Goal: Use online tool/utility: Utilize a website feature to perform a specific function

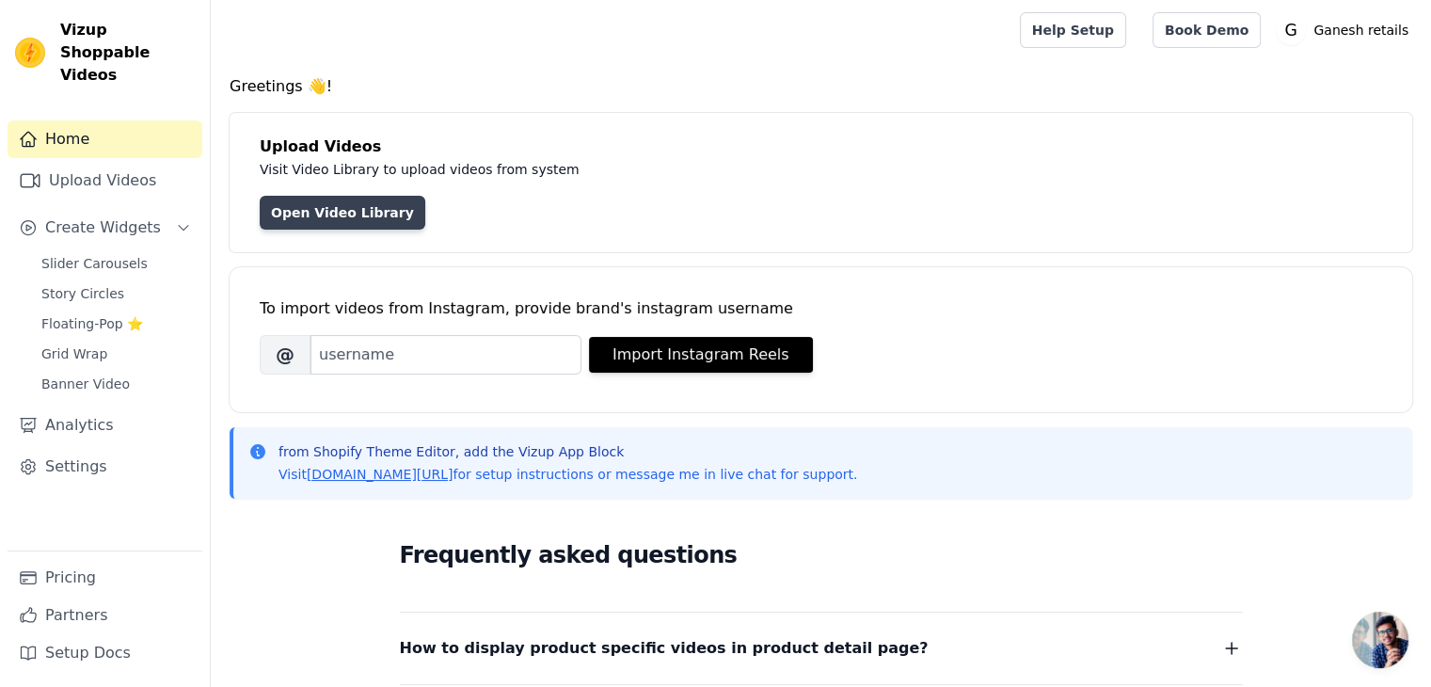
click at [350, 212] on link "Open Video Library" at bounding box center [343, 213] width 166 height 34
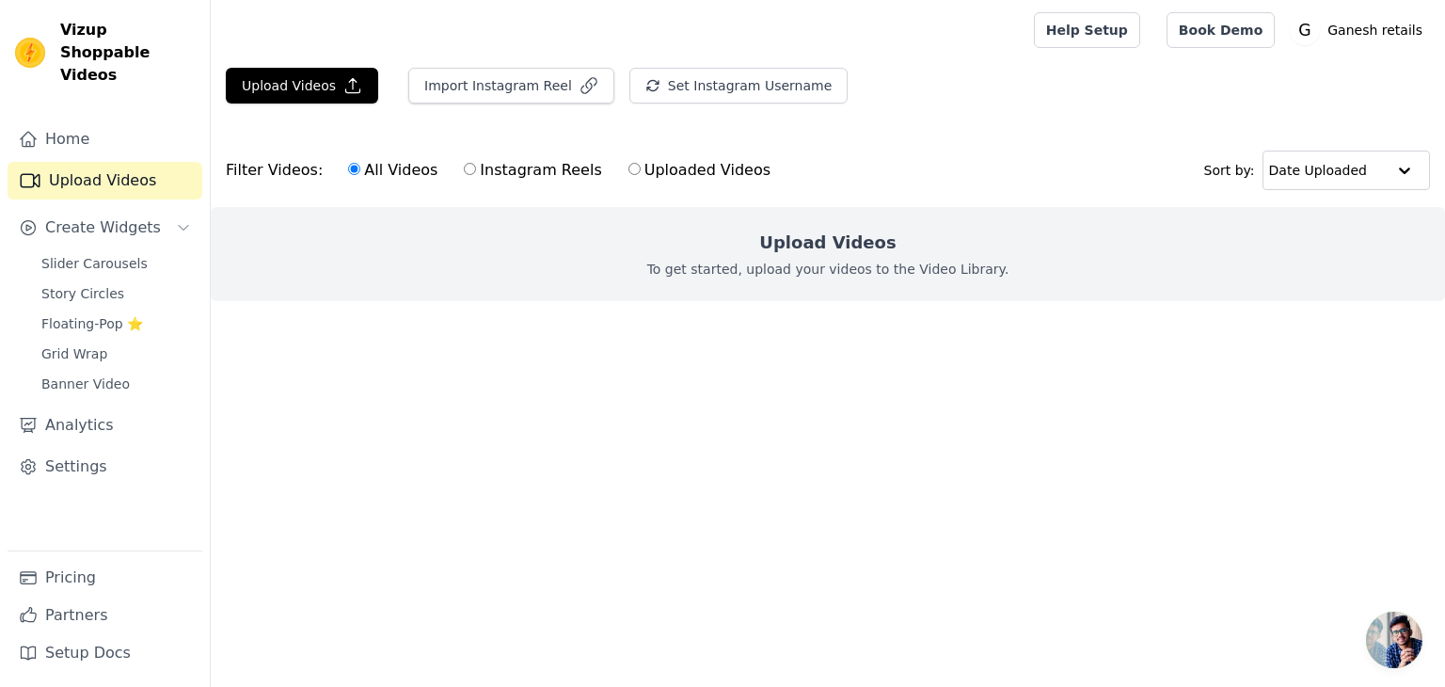
click at [519, 170] on label "Instagram Reels" at bounding box center [532, 170] width 139 height 24
click at [476, 170] on input "Instagram Reels" at bounding box center [470, 169] width 12 height 12
radio input "true"
click at [525, 84] on button "Import Instagram Reel" at bounding box center [511, 86] width 206 height 36
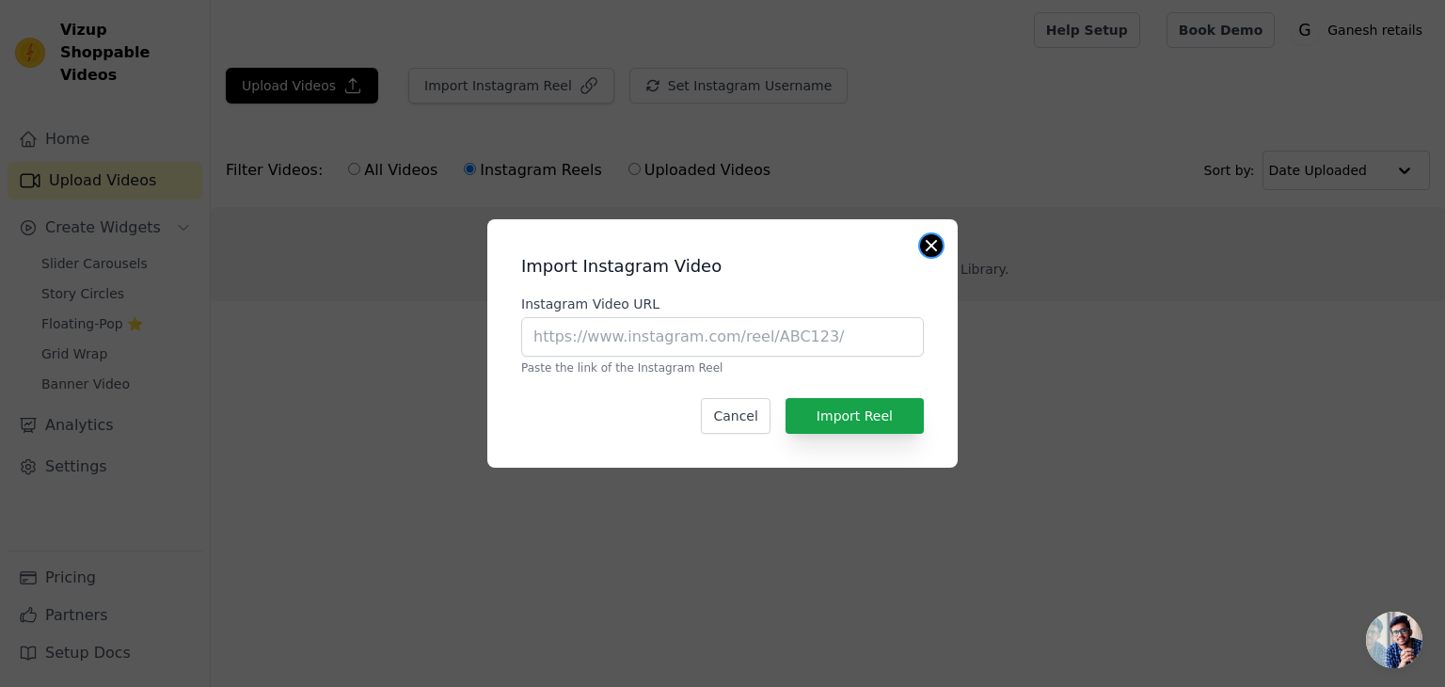
click at [936, 247] on button "Close modal" at bounding box center [931, 245] width 23 height 23
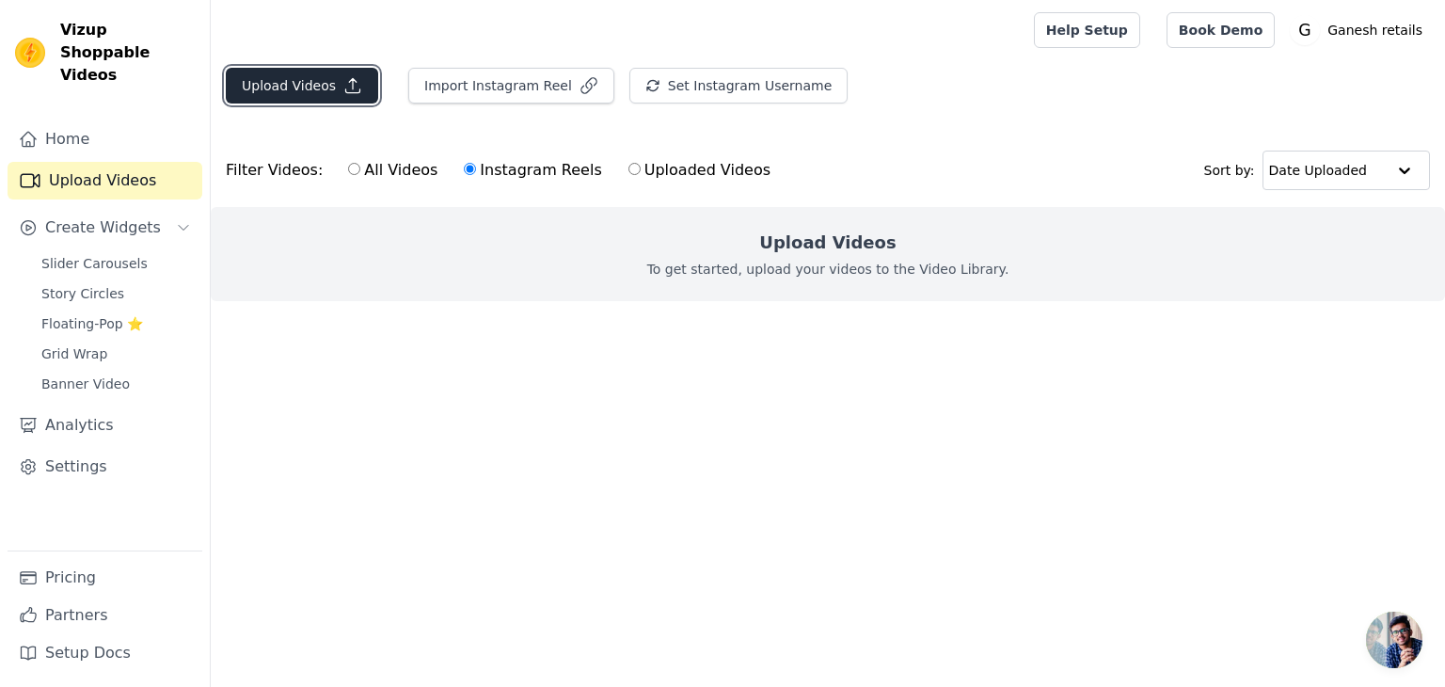
click at [319, 89] on button "Upload Videos" at bounding box center [302, 86] width 152 height 36
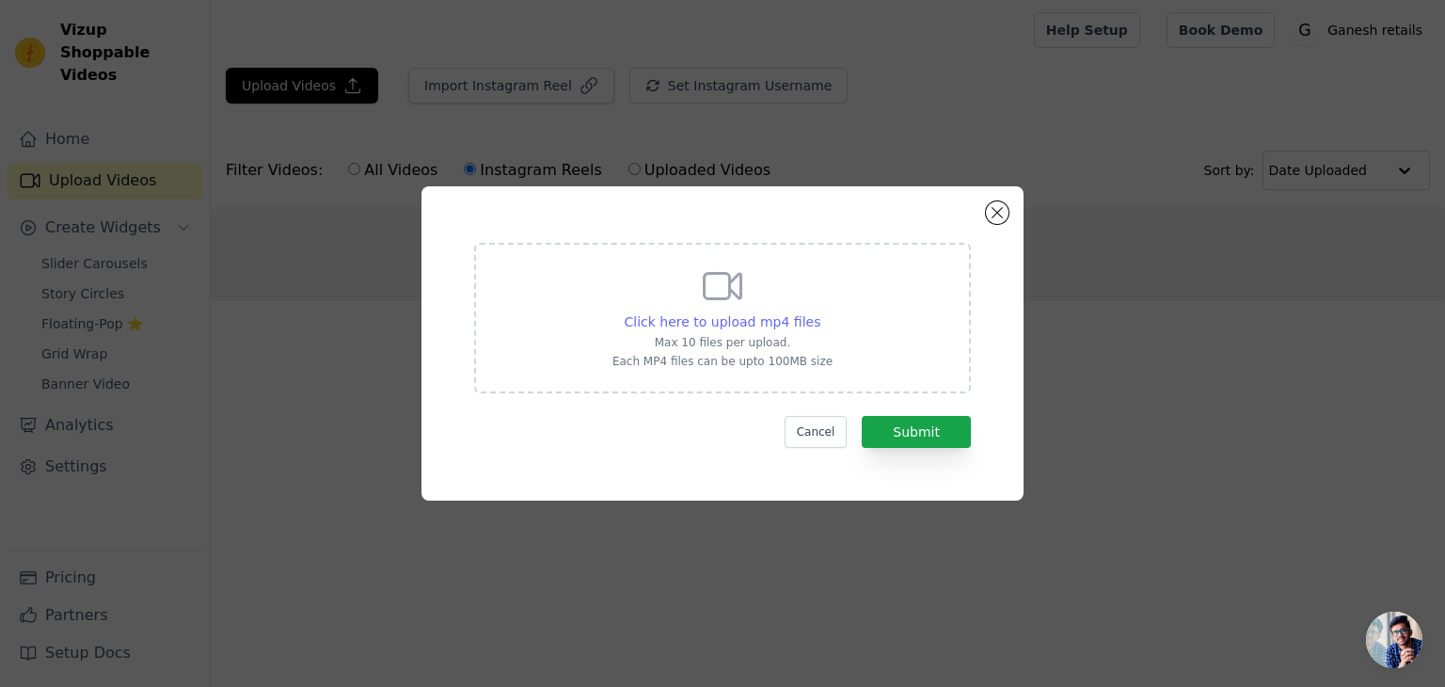
click at [742, 320] on span "Click here to upload mp4 files" at bounding box center [723, 321] width 197 height 15
click at [820, 312] on input "Click here to upload mp4 files Max 10 files per upload. Each MP4 files can be u…" at bounding box center [820, 311] width 1 height 1
type input "C:\fakepath\HAMPER.mp4"
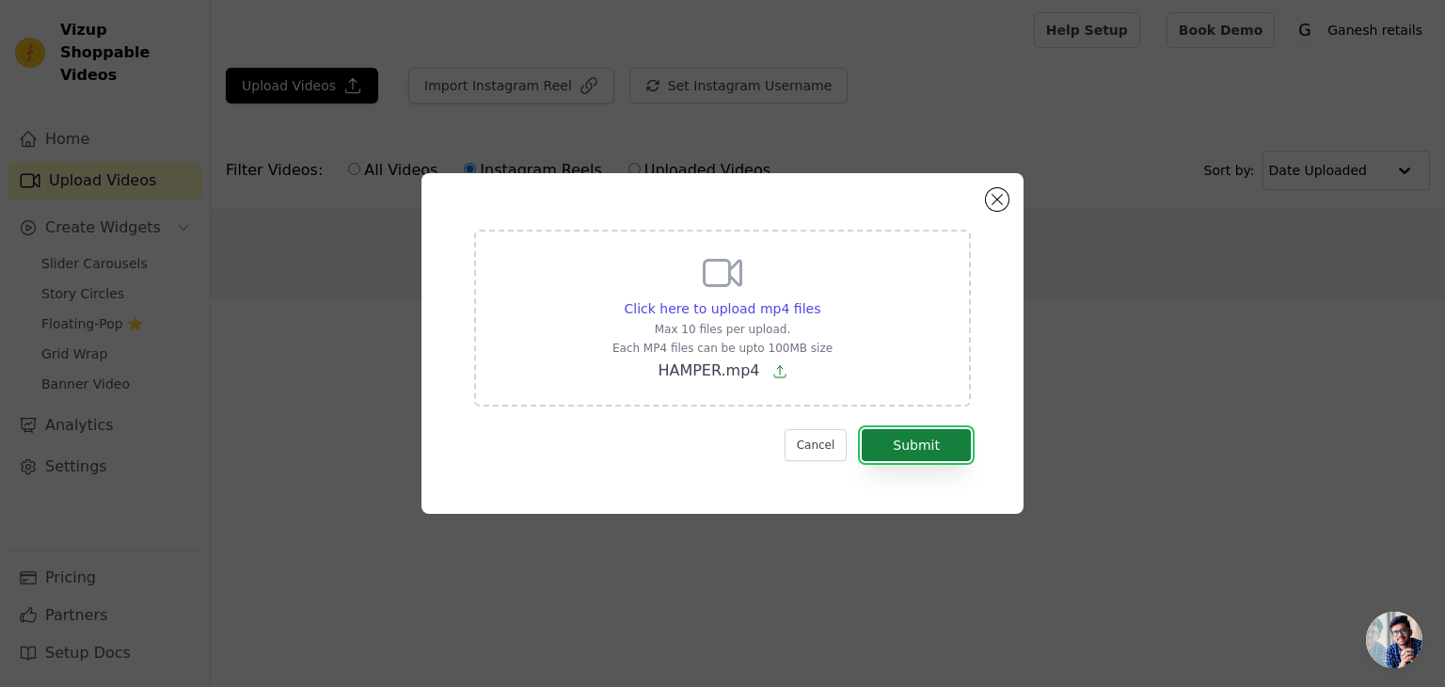
click at [904, 445] on button "Submit" at bounding box center [916, 445] width 109 height 32
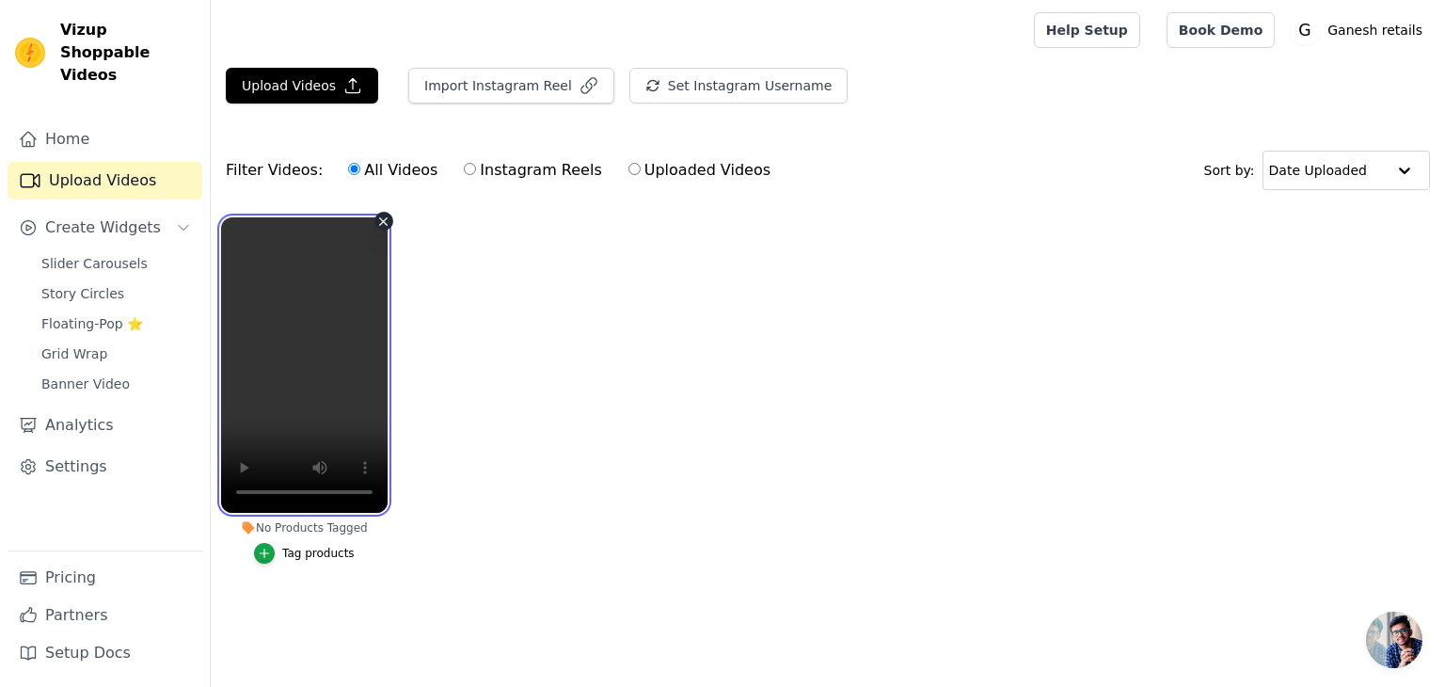
click at [329, 340] on video at bounding box center [304, 364] width 167 height 295
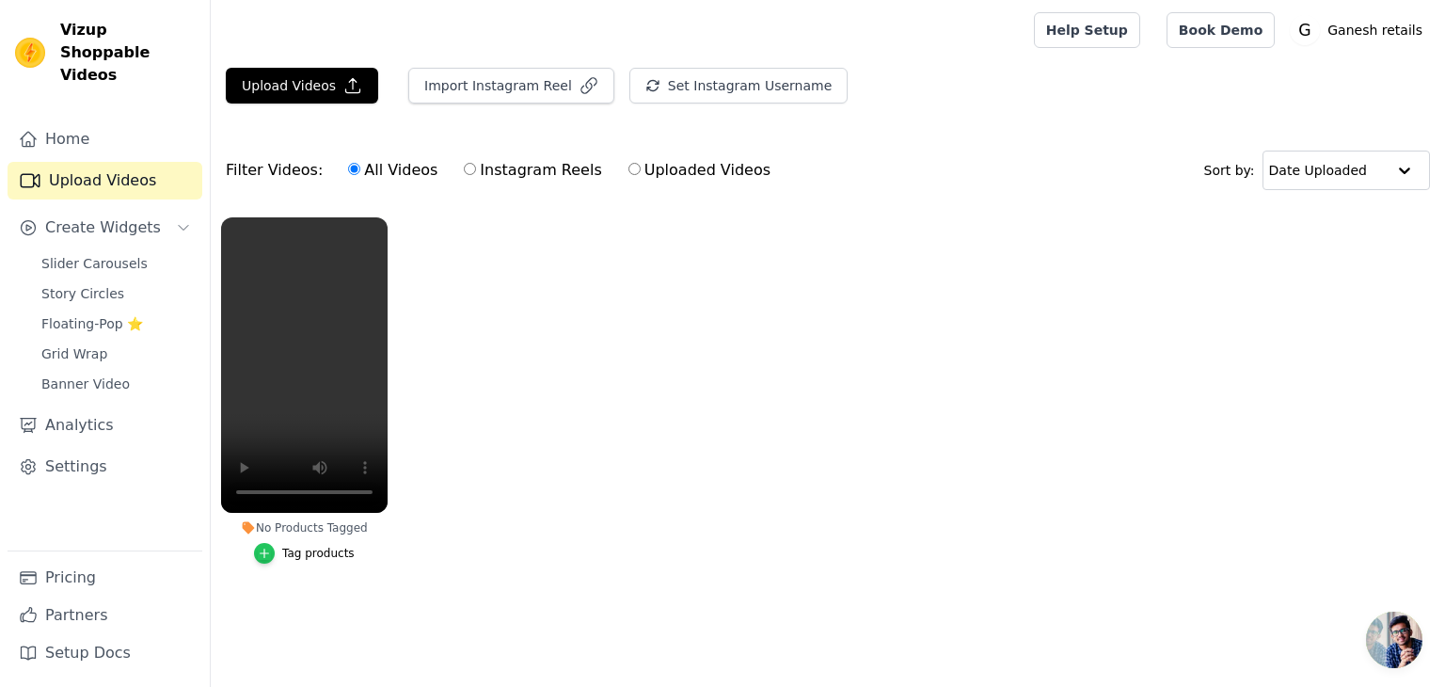
click at [267, 562] on div "button" at bounding box center [264, 553] width 21 height 21
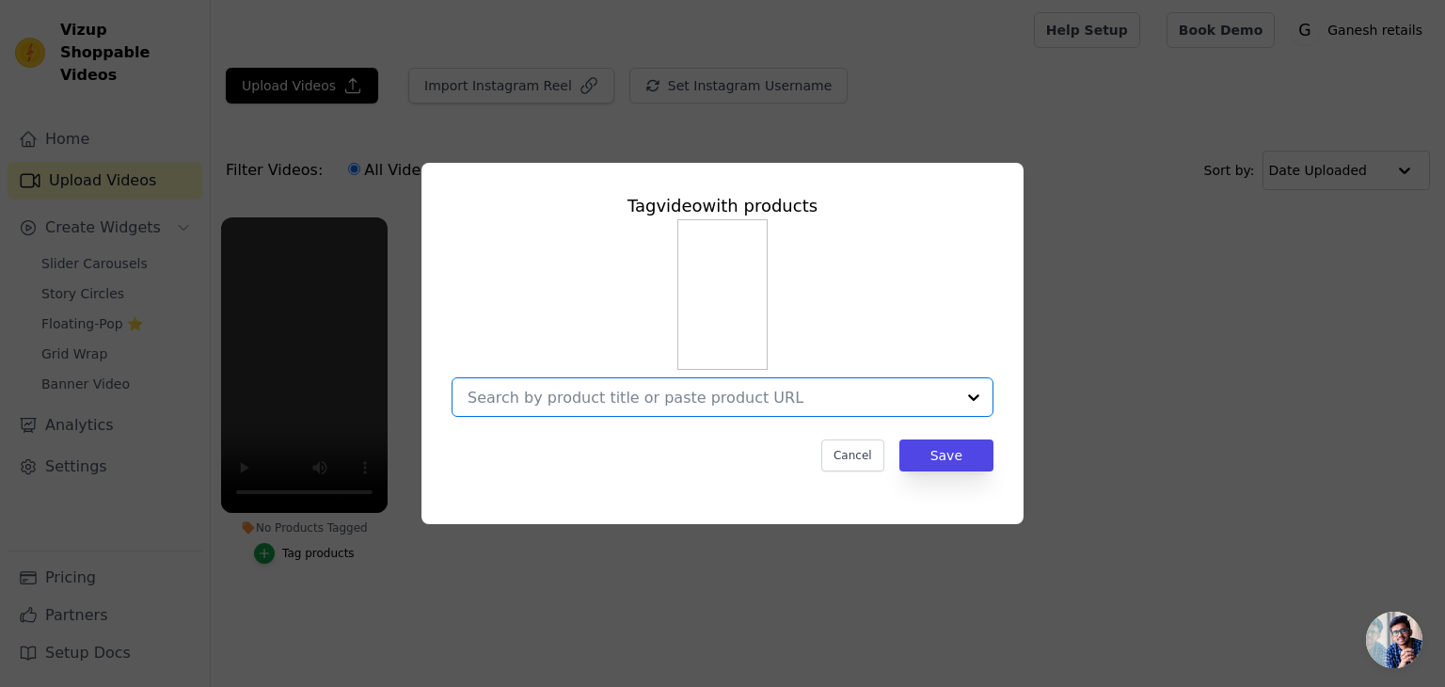
click at [723, 390] on input "No Products Tagged Tag video with products Option undefined, selected. Select i…" at bounding box center [711, 398] width 487 height 18
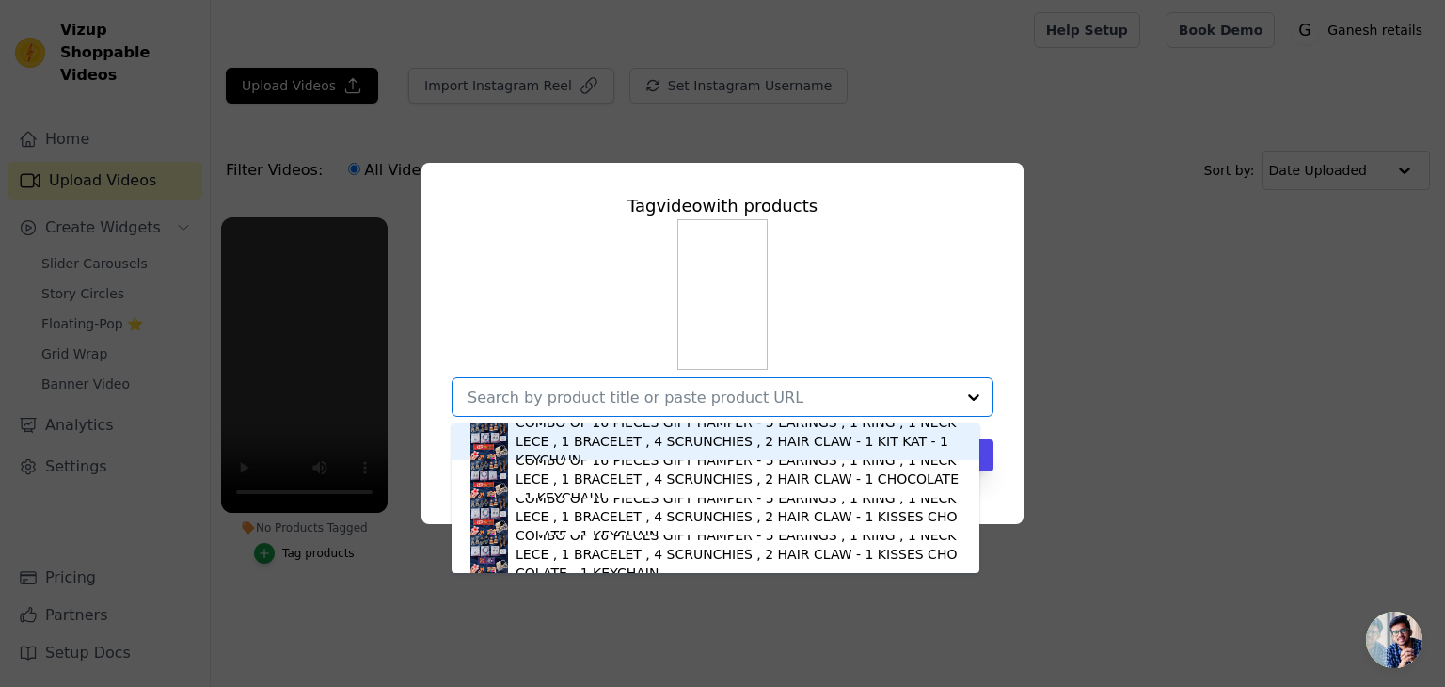
click at [610, 438] on div "COMBO OF 16 PIECES GIFT HAMPER - 5 EARINGS , 1 RING , 1 NECKLECE , 1 BRACELET ,…" at bounding box center [738, 441] width 445 height 56
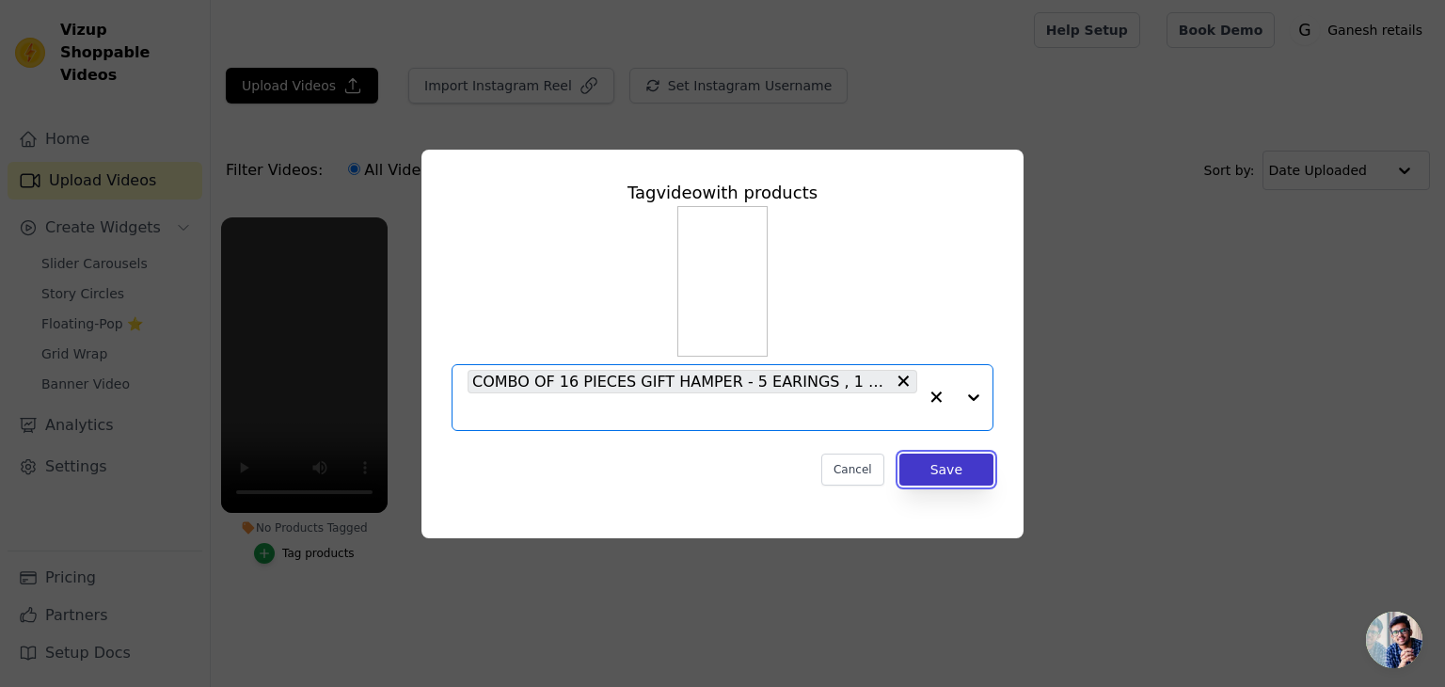
click at [961, 465] on button "Save" at bounding box center [947, 470] width 94 height 32
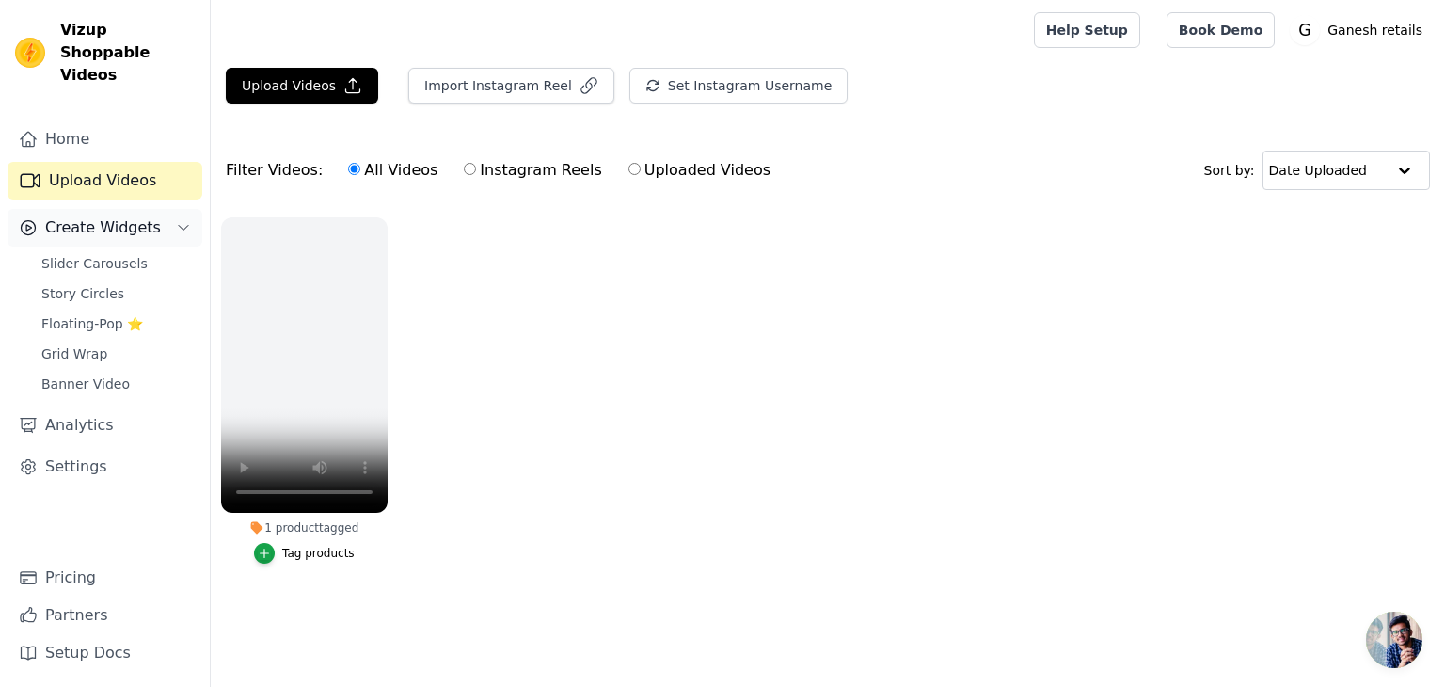
click at [73, 216] on span "Create Widgets" at bounding box center [103, 227] width 116 height 23
click at [68, 216] on span "Create Widgets" at bounding box center [103, 227] width 116 height 23
click at [75, 254] on span "Slider Carousels" at bounding box center [94, 263] width 106 height 19
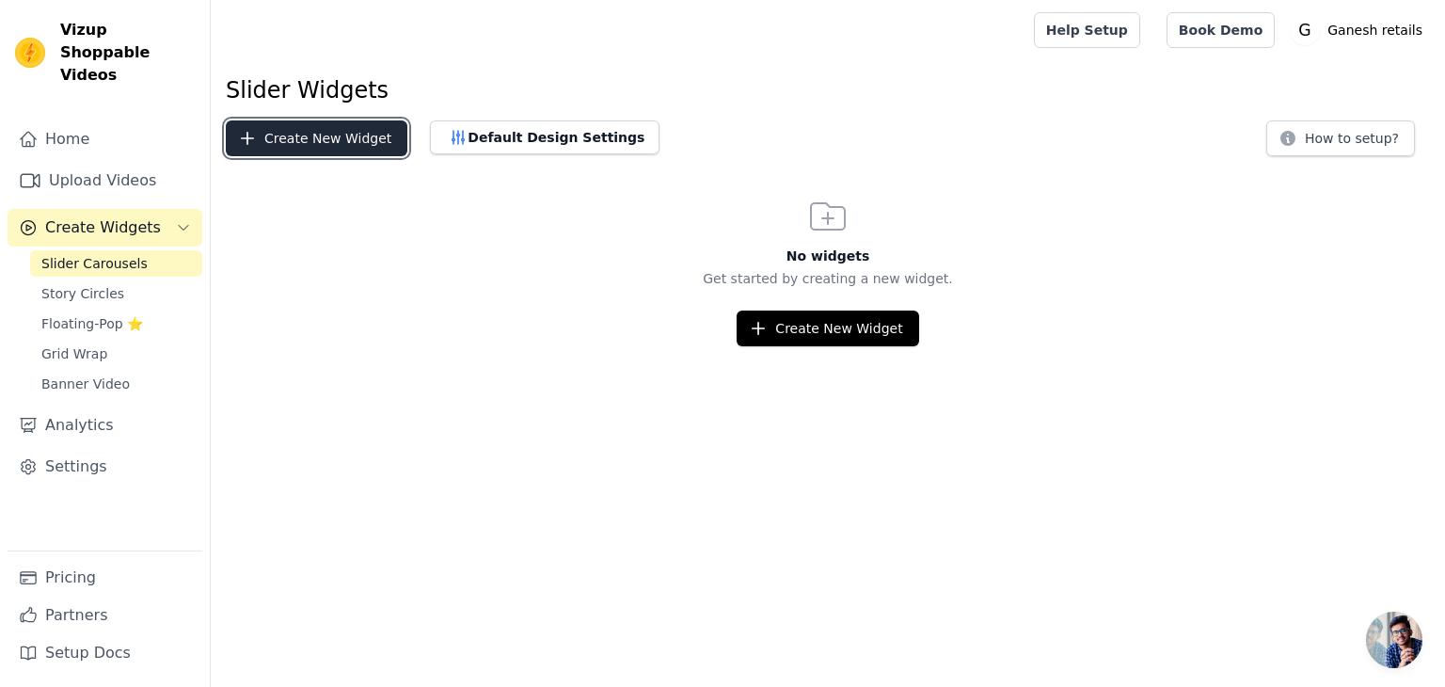
click at [288, 137] on button "Create New Widget" at bounding box center [317, 138] width 182 height 36
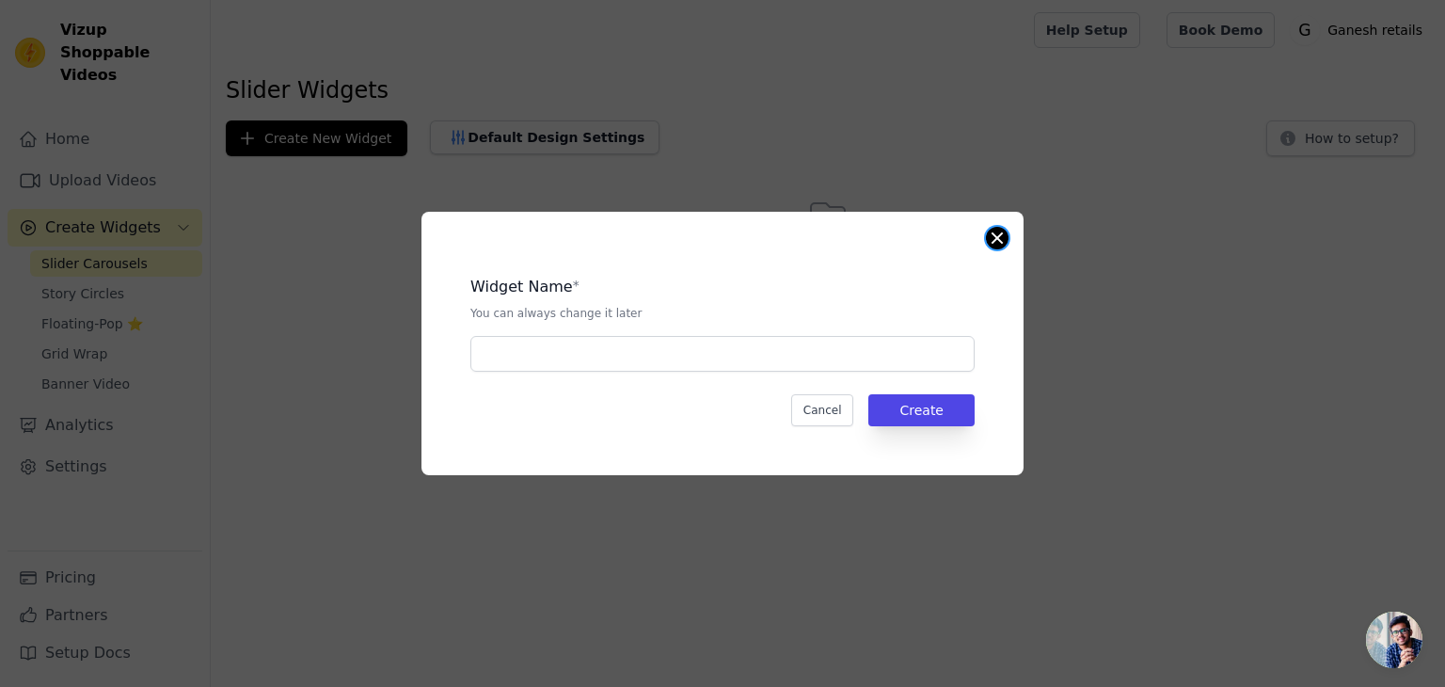
click at [999, 232] on button "Close modal" at bounding box center [997, 238] width 23 height 23
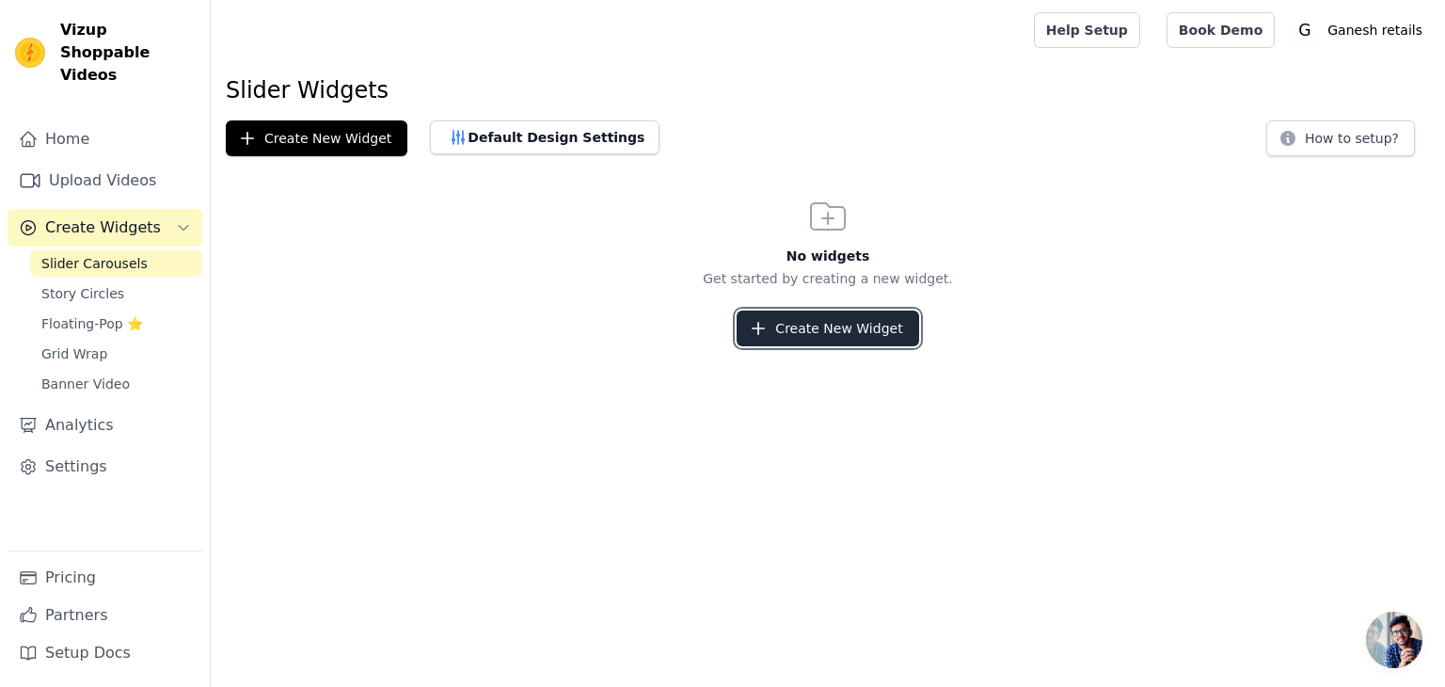
click at [770, 338] on button "Create New Widget" at bounding box center [828, 329] width 182 height 36
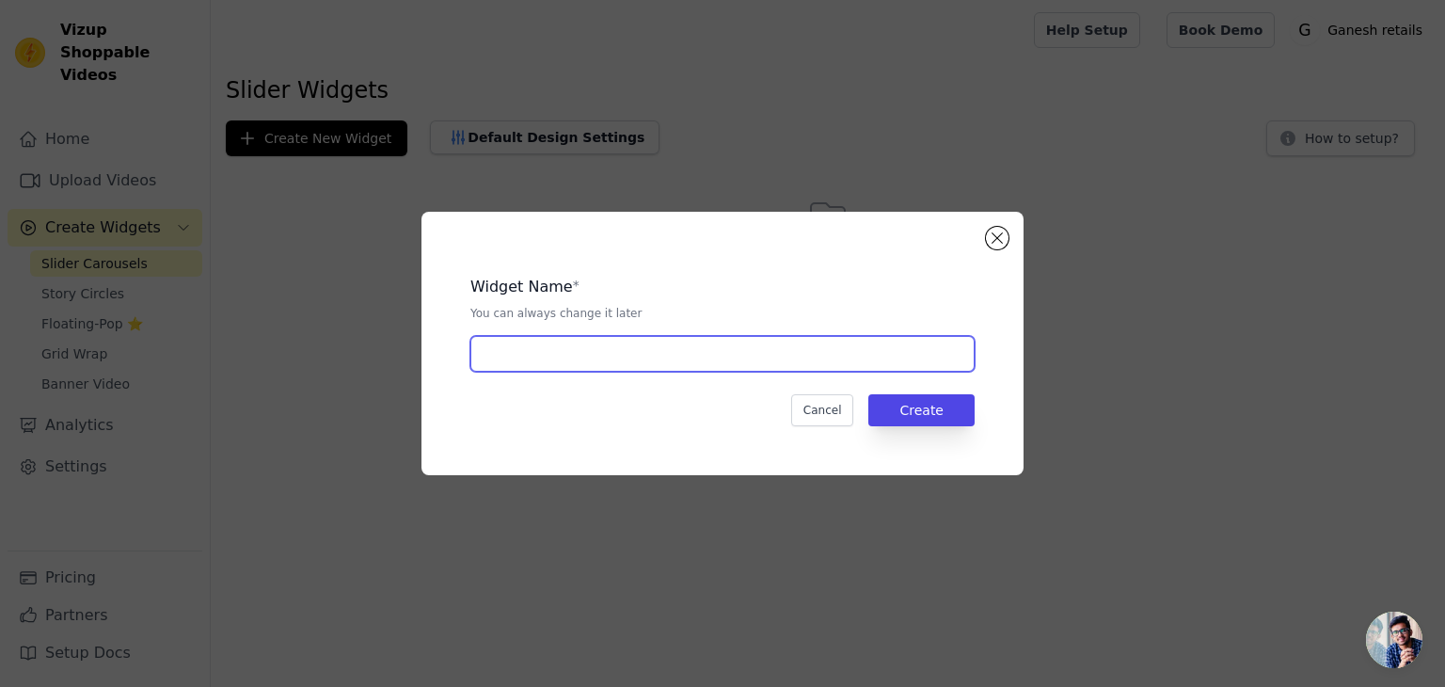
click at [550, 350] on input "text" at bounding box center [723, 354] width 504 height 36
type input "LAKHTAR"
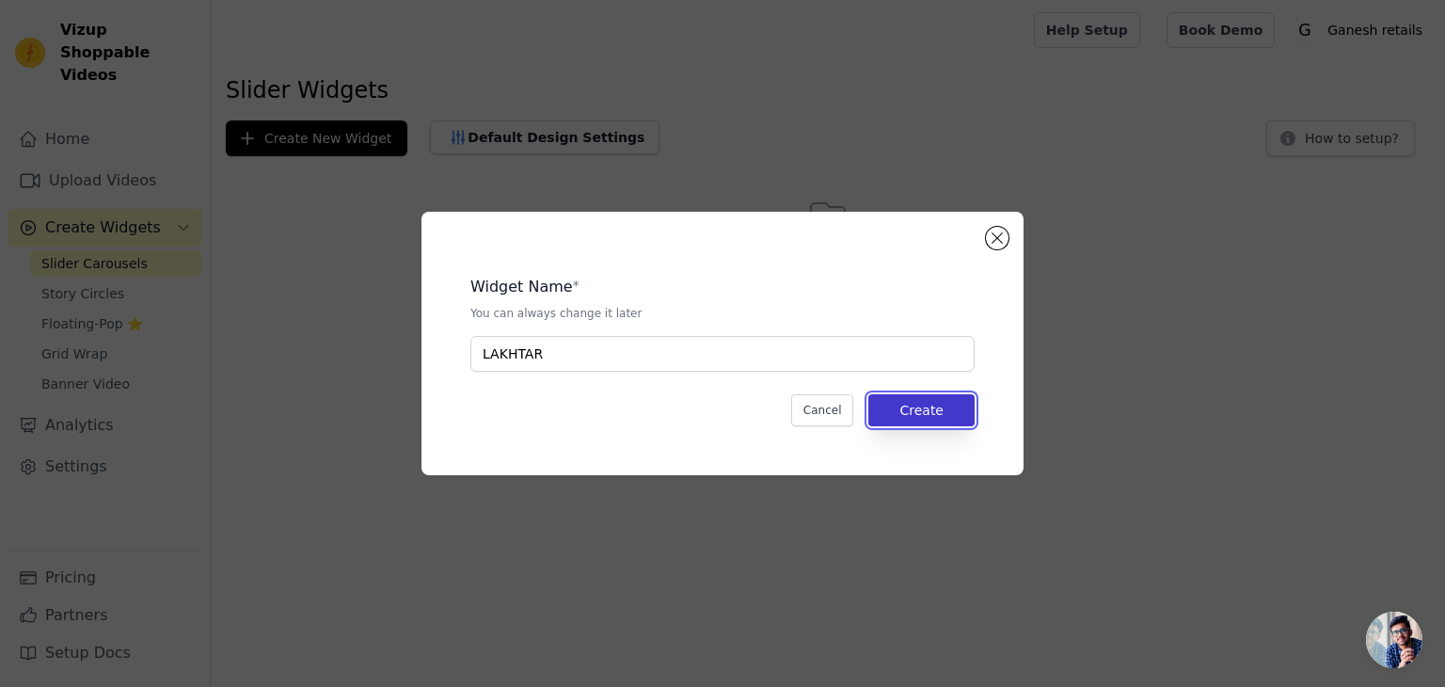
click at [893, 405] on button "Create" at bounding box center [922, 410] width 106 height 32
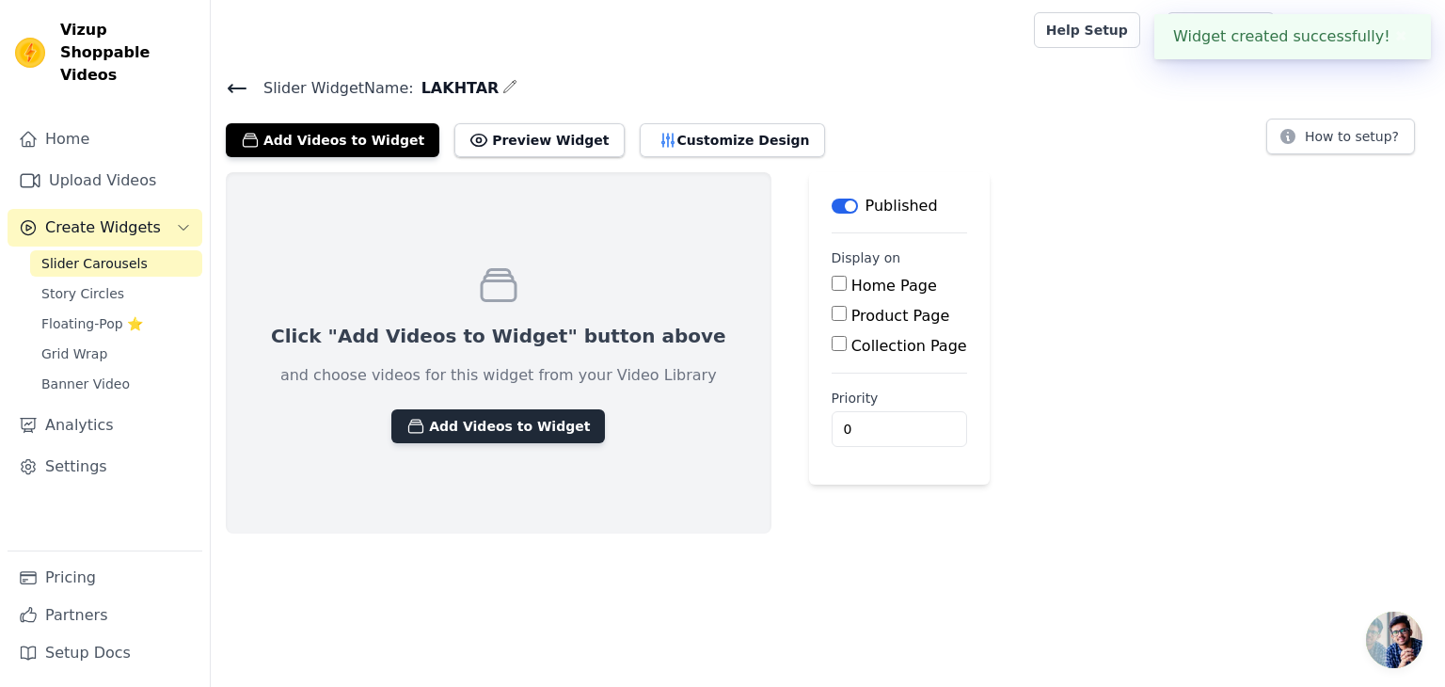
click at [482, 432] on button "Add Videos to Widget" at bounding box center [498, 426] width 214 height 34
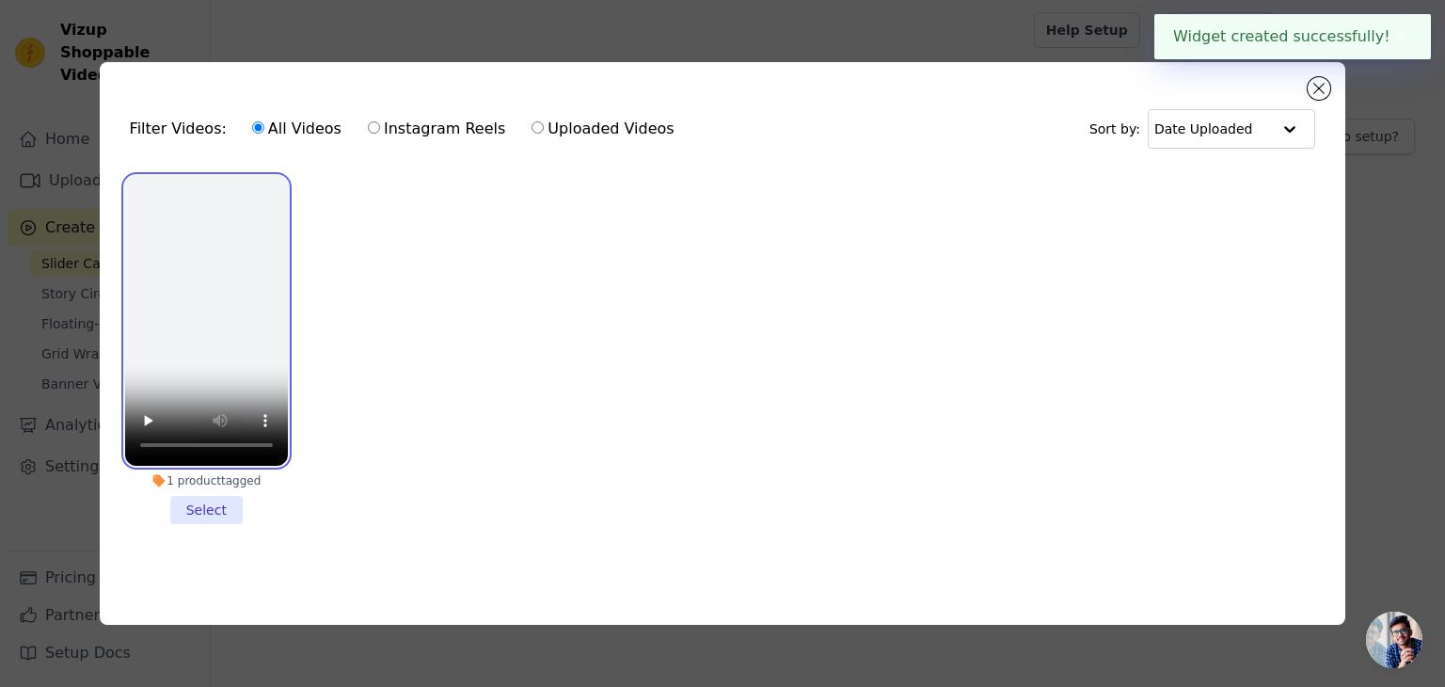
click at [208, 353] on video at bounding box center [206, 321] width 163 height 290
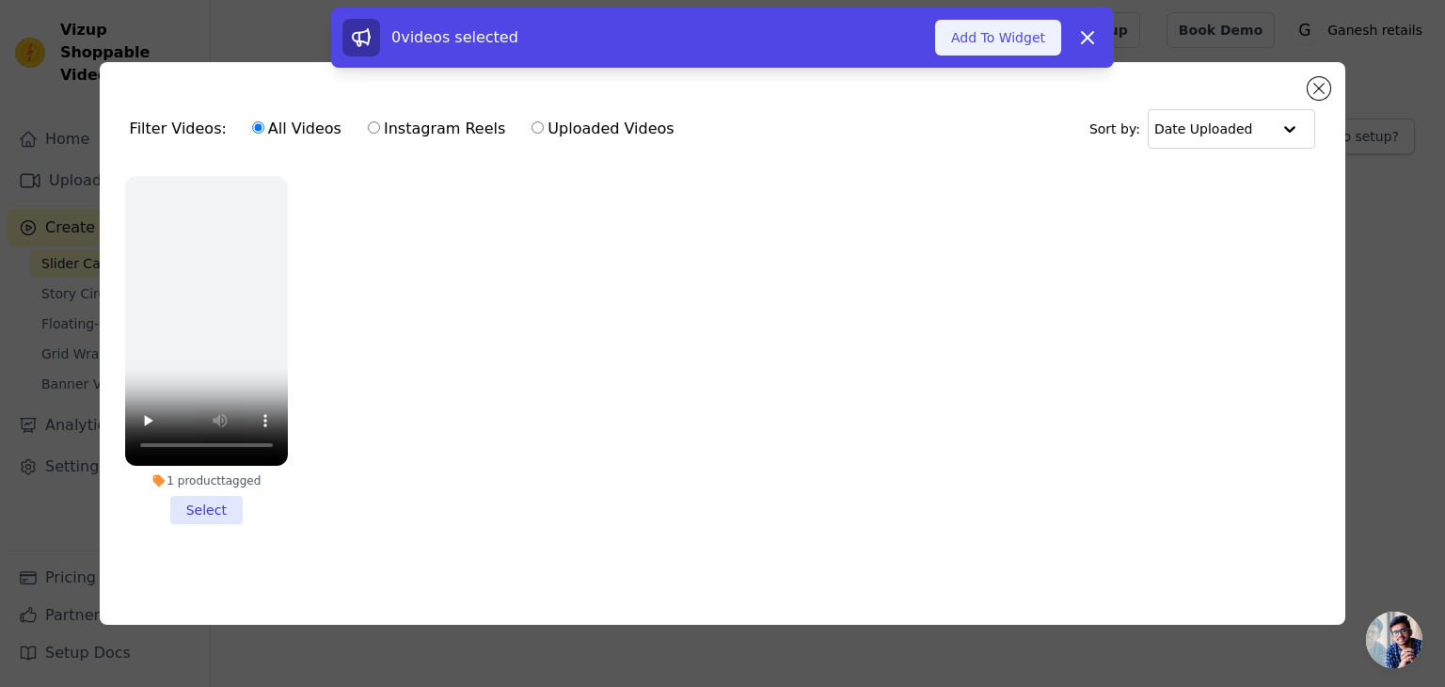
click at [1000, 34] on button "Add To Widget" at bounding box center [998, 38] width 126 height 36
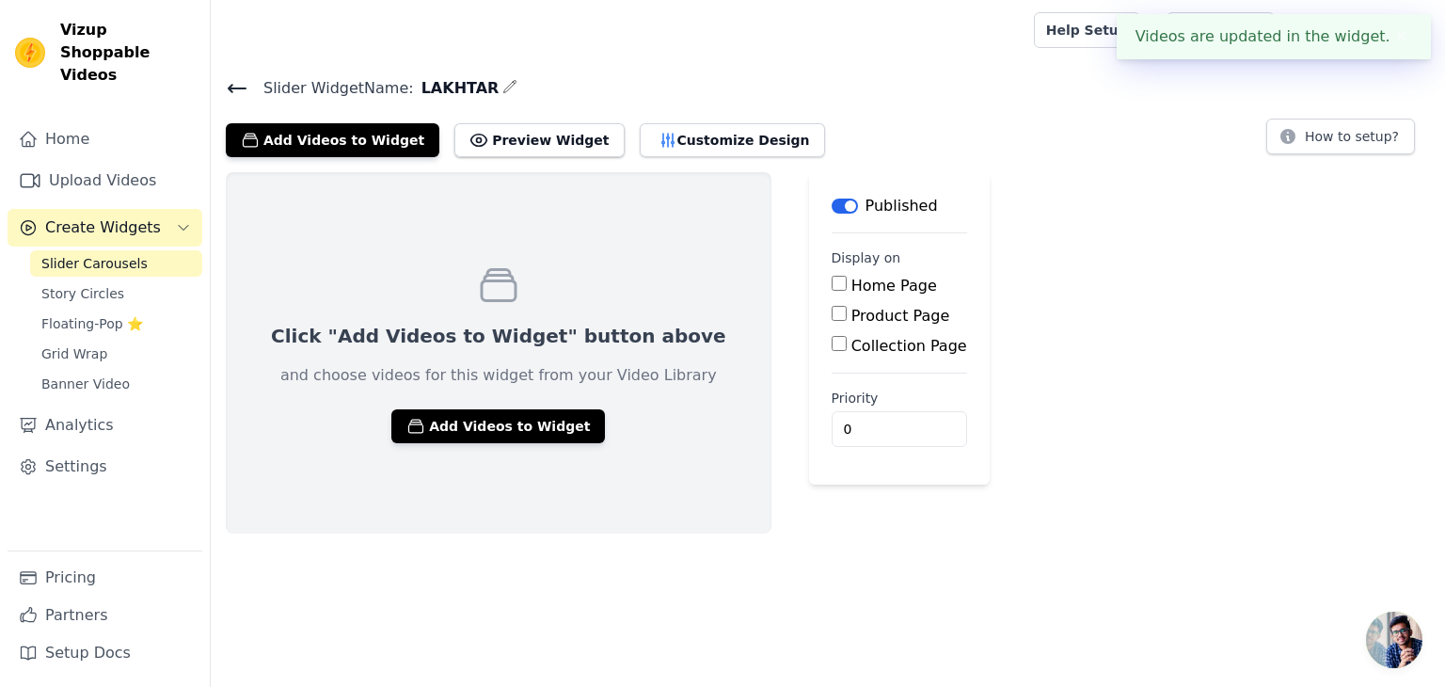
click at [852, 347] on label "Collection Page" at bounding box center [910, 346] width 116 height 18
click at [832, 347] on input "Collection Page" at bounding box center [839, 343] width 15 height 15
checkbox input "true"
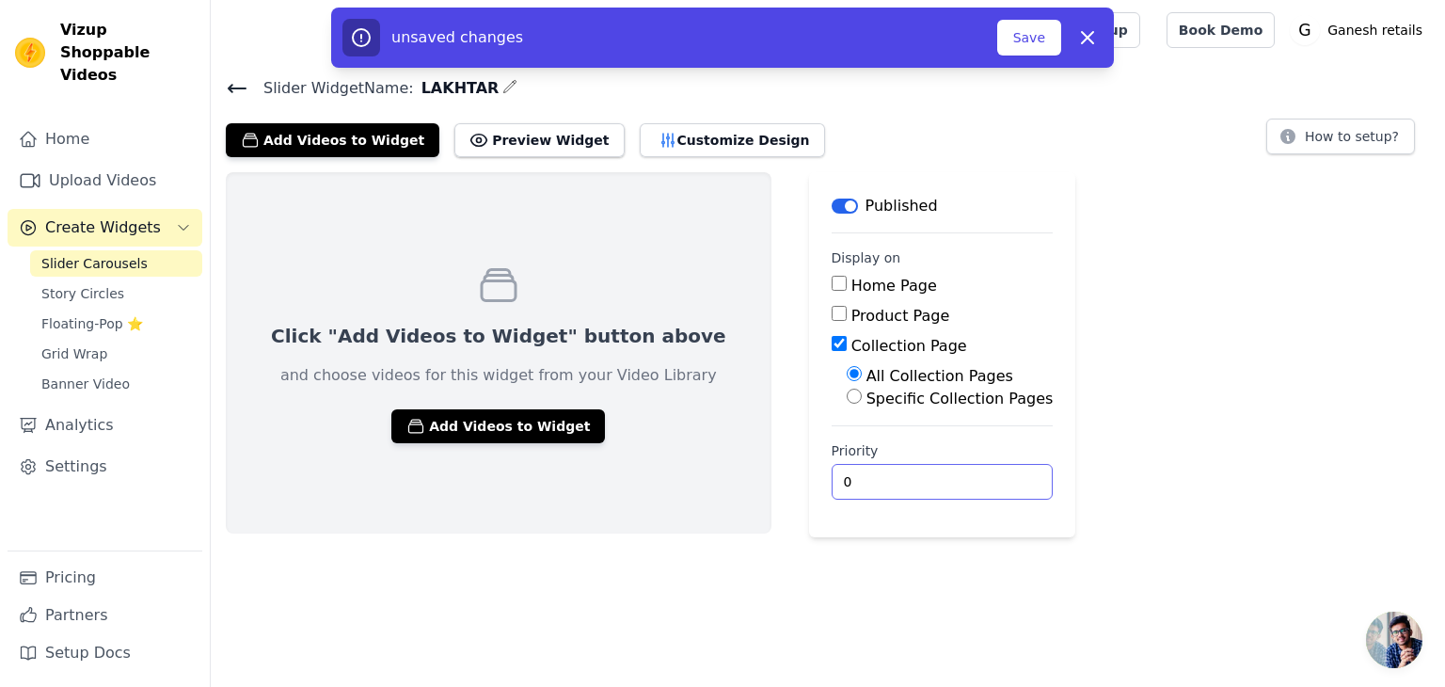
click at [832, 484] on input "0" at bounding box center [943, 482] width 222 height 36
drag, startPoint x: 798, startPoint y: 483, endPoint x: 765, endPoint y: 478, distance: 33.3
click at [832, 479] on input "0" at bounding box center [943, 482] width 222 height 36
type input "1"
click at [839, 537] on html "Vizup Shoppable Videos Home Upload Videos Create Widgets Slider Carousels Story…" at bounding box center [722, 268] width 1445 height 537
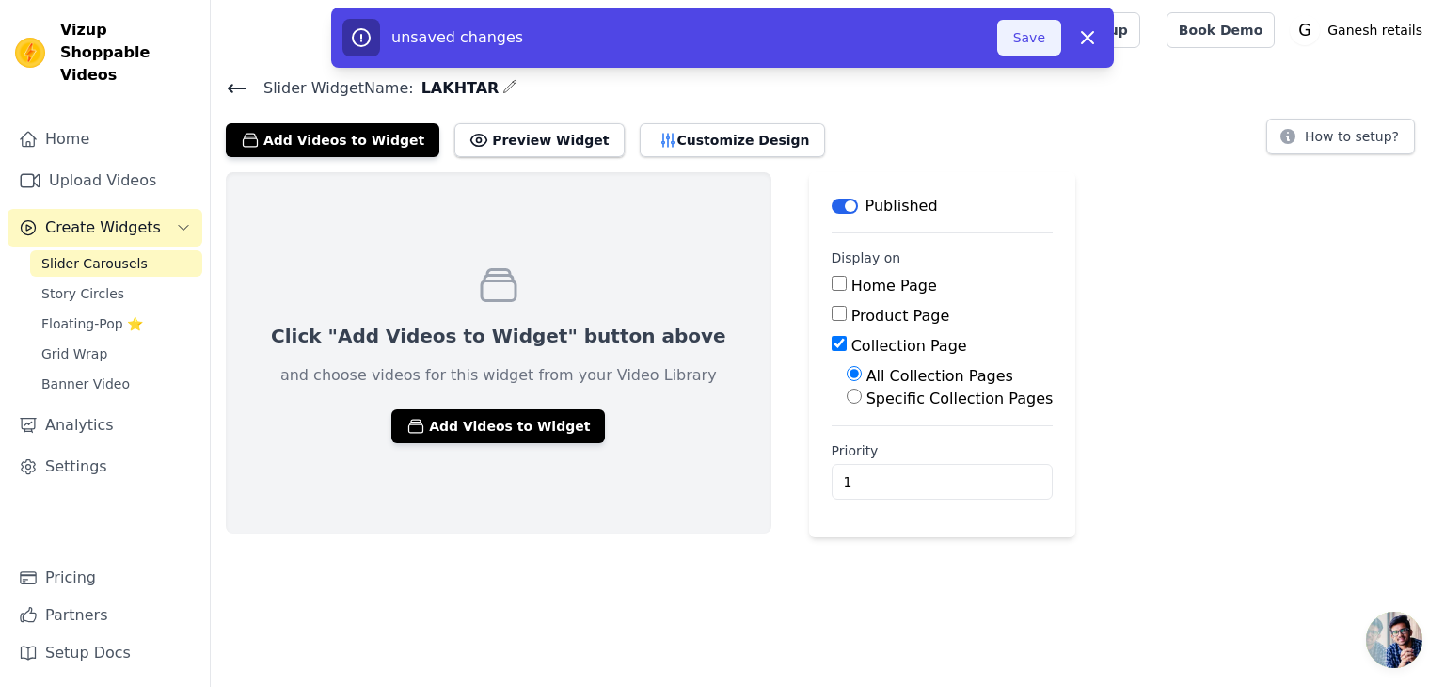
click at [1049, 39] on button "Save" at bounding box center [1029, 38] width 64 height 36
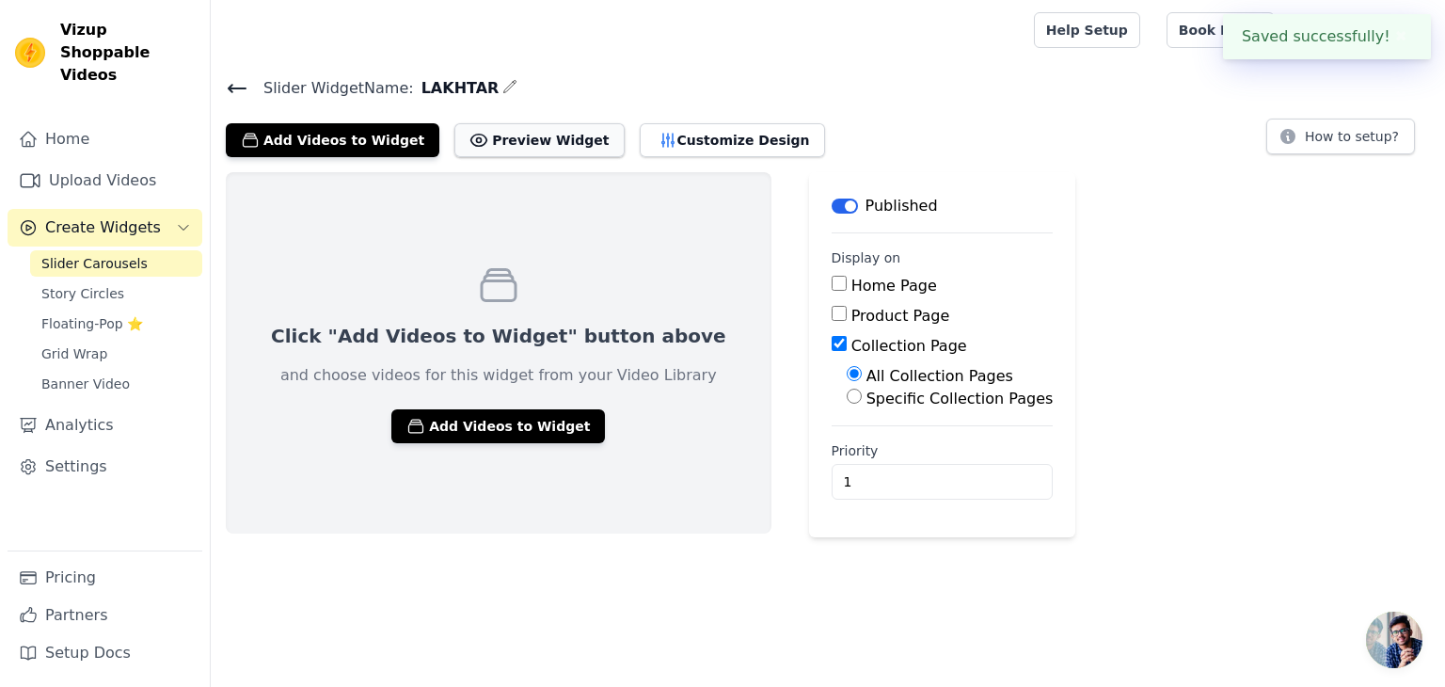
click at [542, 134] on button "Preview Widget" at bounding box center [539, 140] width 169 height 34
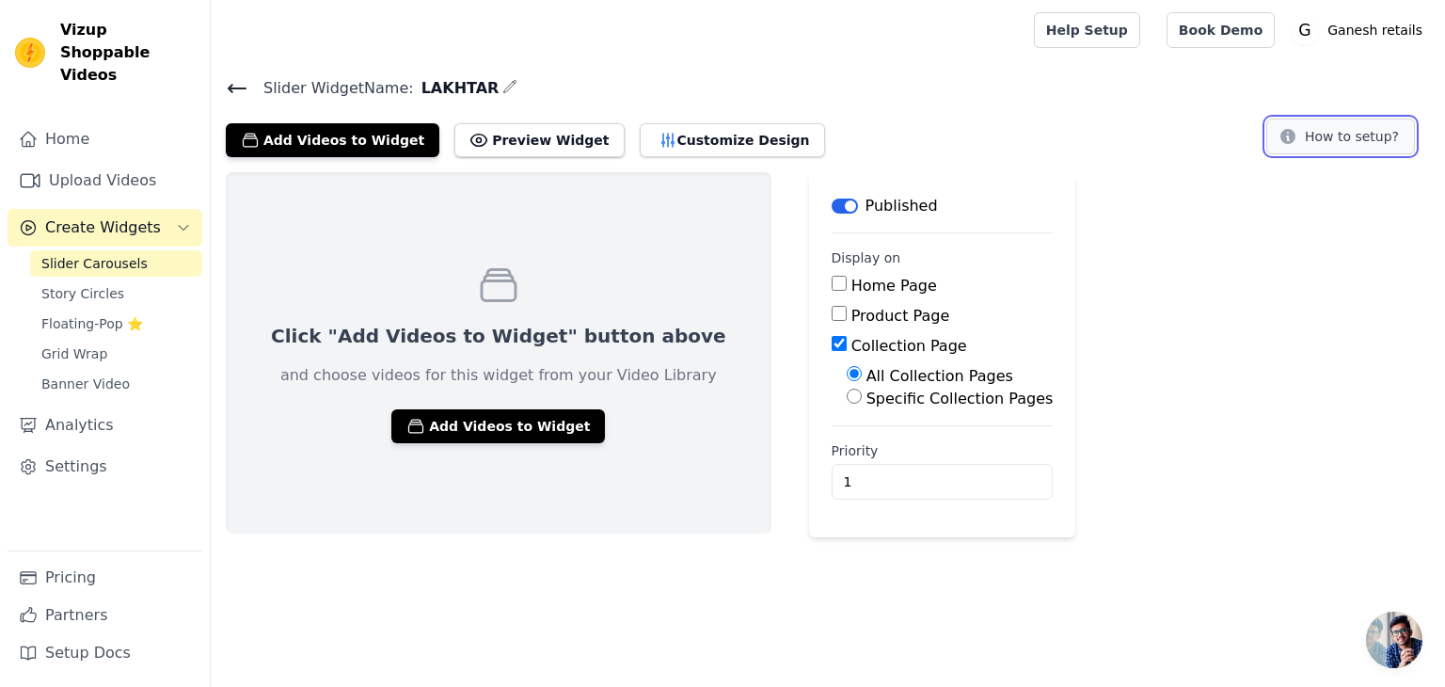
click at [1335, 129] on button "How to setup?" at bounding box center [1341, 137] width 149 height 36
